Goal: Check status

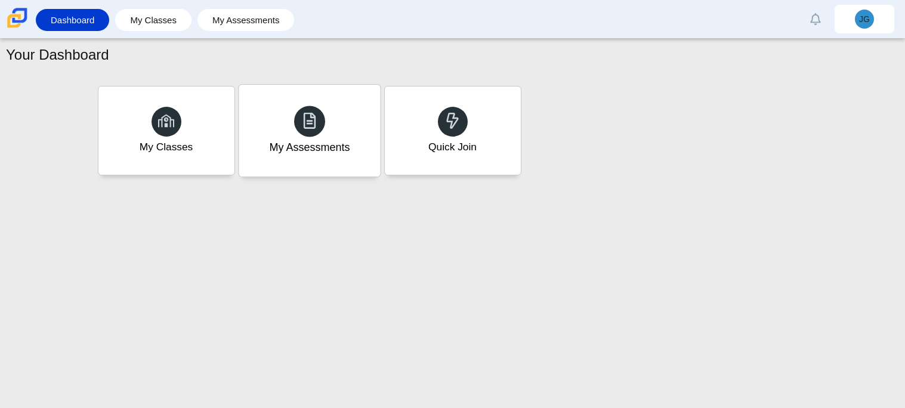
click at [328, 132] on div "My Assessments" at bounding box center [309, 131] width 141 height 92
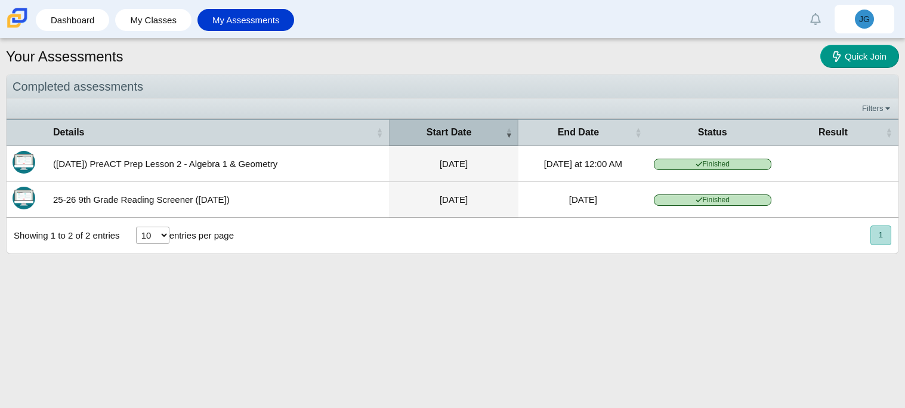
click at [428, 124] on th "Start Date" at bounding box center [453, 132] width 129 height 27
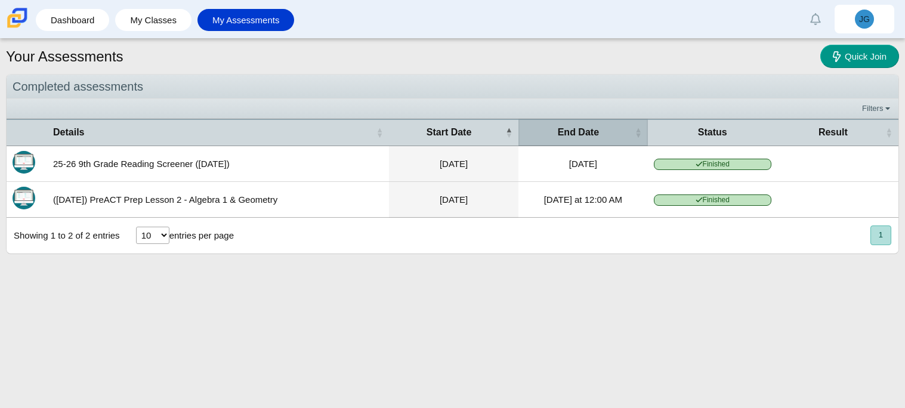
click at [551, 138] on span "End Date" at bounding box center [578, 132] width 108 height 13
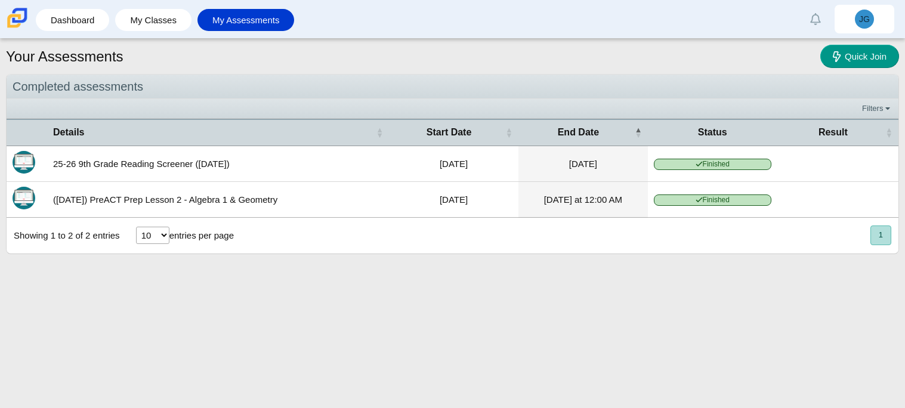
click at [709, 131] on span "Status" at bounding box center [712, 132] width 117 height 13
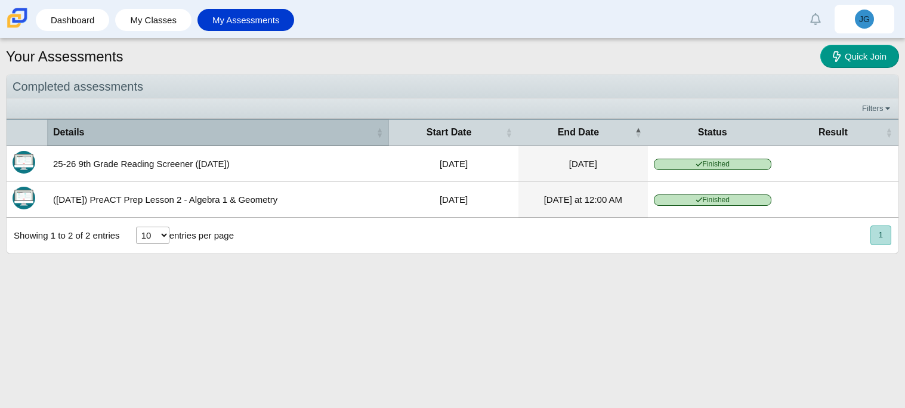
click at [169, 126] on span "Details" at bounding box center [213, 132] width 320 height 13
